Goal: Check status: Check status

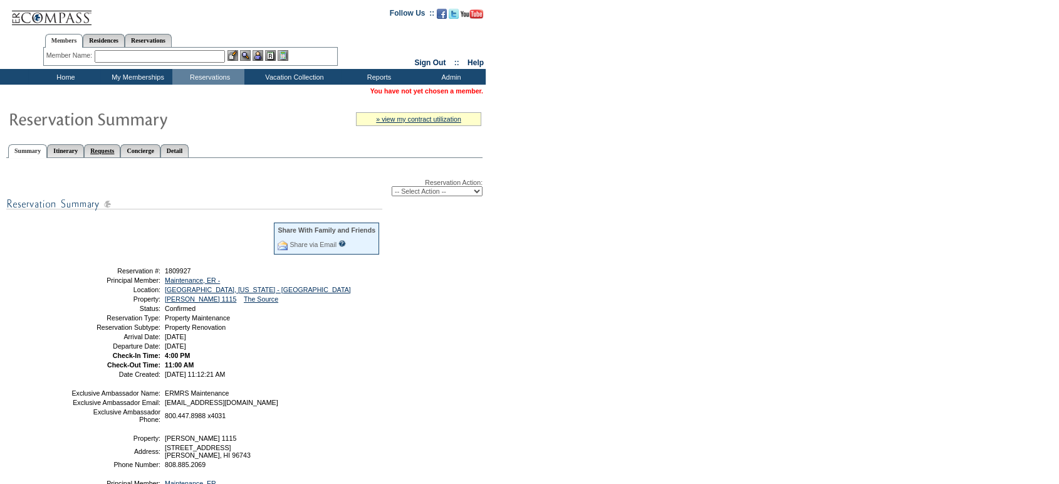
click at [108, 152] on link "Requests" at bounding box center [102, 150] width 36 height 13
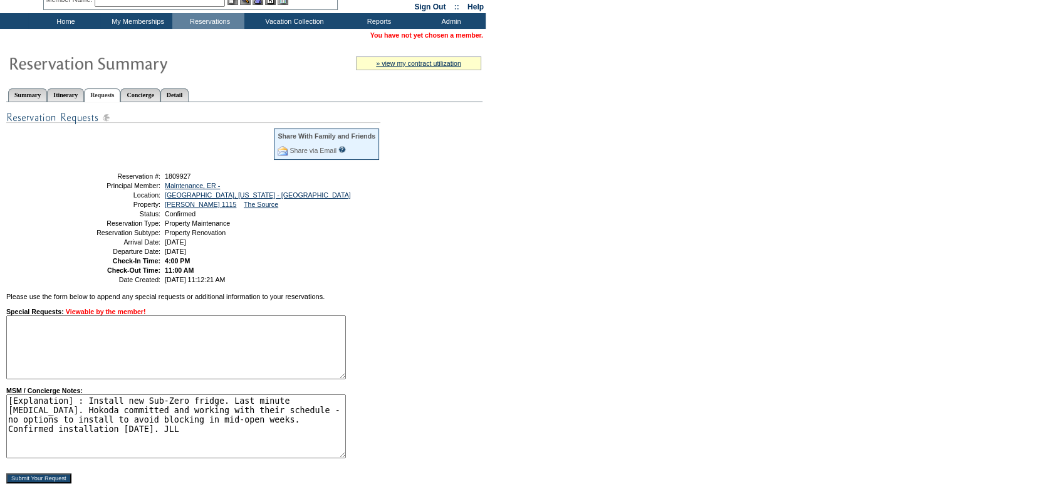
scroll to position [58, 0]
